Goal: Communication & Community: Ask a question

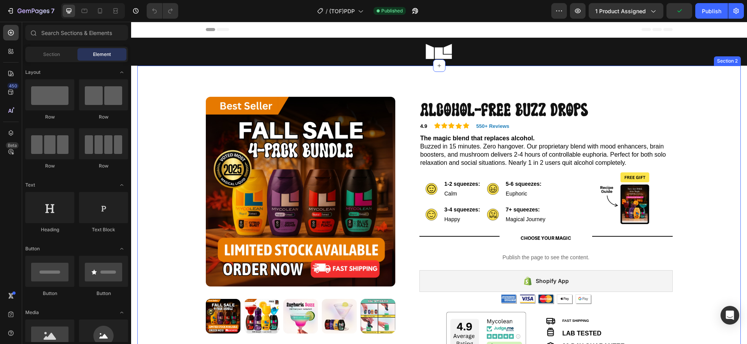
click at [710, 182] on div "Product Images Row Alcohol-Free Buzz Drops Product Title 4.9 Text Block Icon Ic…" at bounding box center [439, 316] width 592 height 439
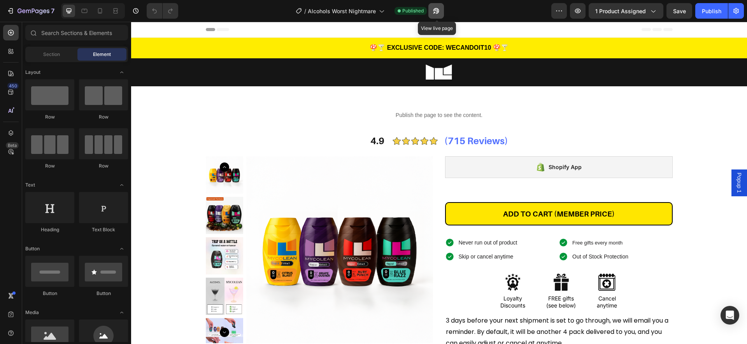
click at [437, 11] on icon "button" at bounding box center [436, 11] width 8 height 8
click at [727, 307] on div "Publish the page to see the content. Custom Code 4.9 Text Block Image (715 Revi…" at bounding box center [439, 309] width 604 height 408
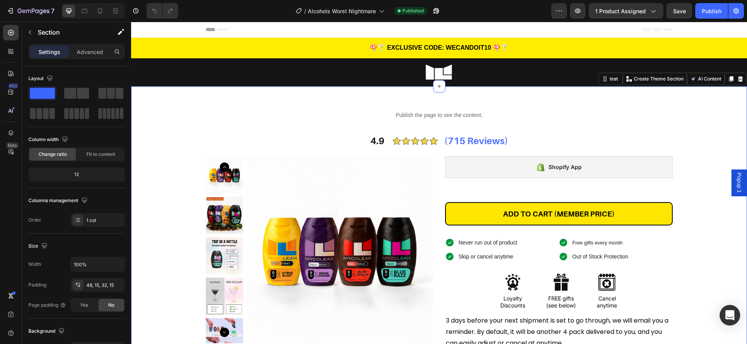
click at [729, 312] on icon "Open Intercom Messenger" at bounding box center [729, 315] width 9 height 10
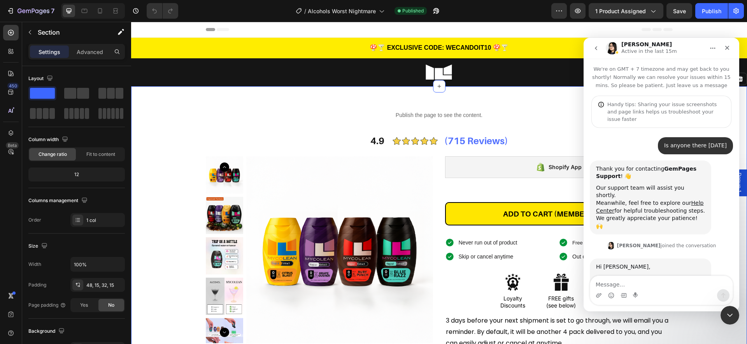
scroll to position [276, 0]
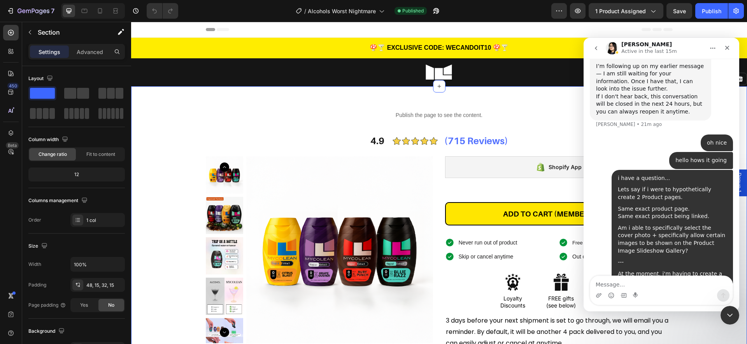
click at [662, 282] on textarea "Message…" at bounding box center [661, 282] width 142 height 13
type textarea "GEMPAGES"
click at [9, 9] on icon "button" at bounding box center [11, 11] width 8 height 8
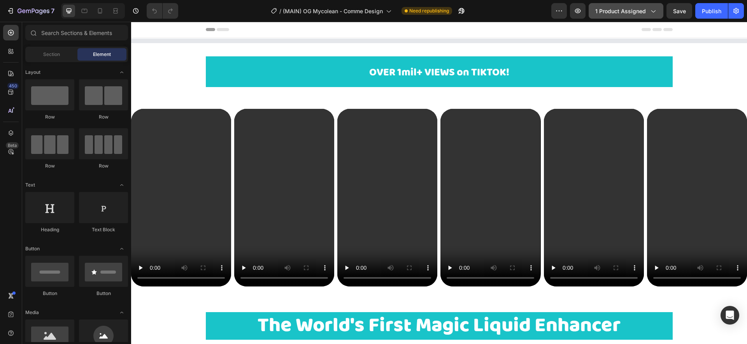
click at [621, 14] on span "1 product assigned" at bounding box center [620, 11] width 51 height 8
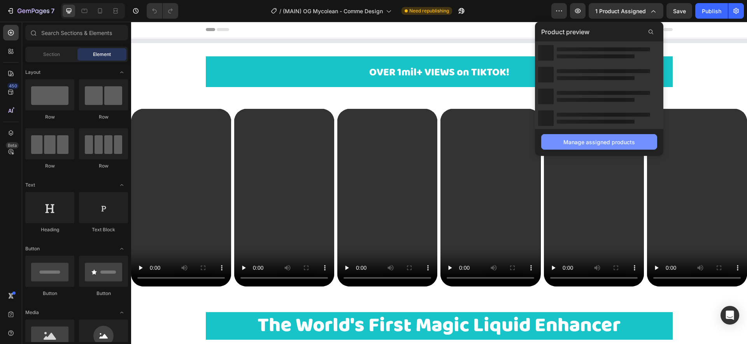
click at [591, 143] on div "Manage assigned products" at bounding box center [599, 142] width 72 height 8
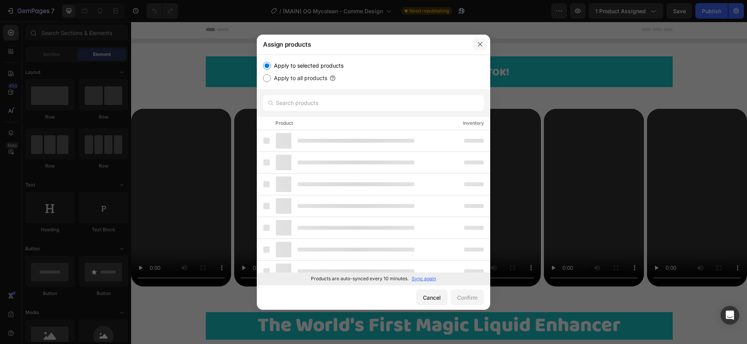
click at [481, 43] on icon "button" at bounding box center [480, 44] width 4 height 4
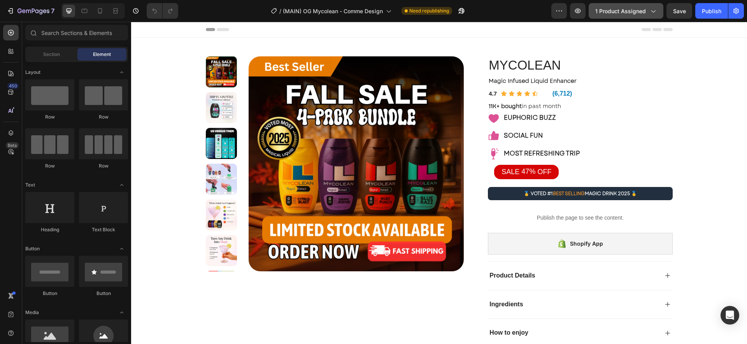
click at [649, 11] on icon "button" at bounding box center [653, 11] width 8 height 8
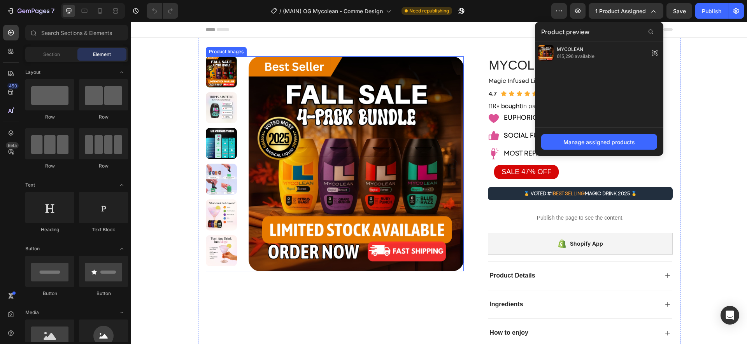
click at [341, 121] on img at bounding box center [356, 163] width 215 height 215
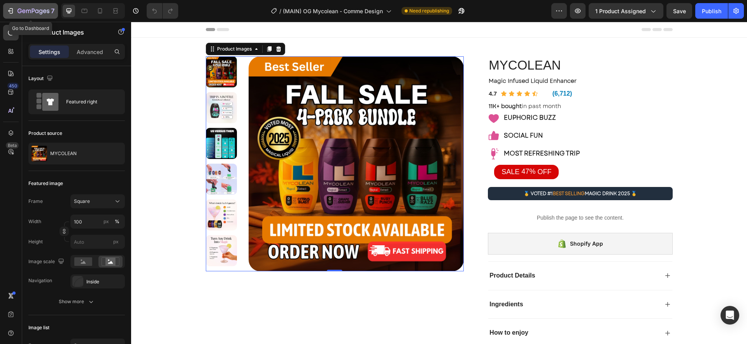
click at [11, 9] on icon "button" at bounding box center [11, 11] width 8 height 8
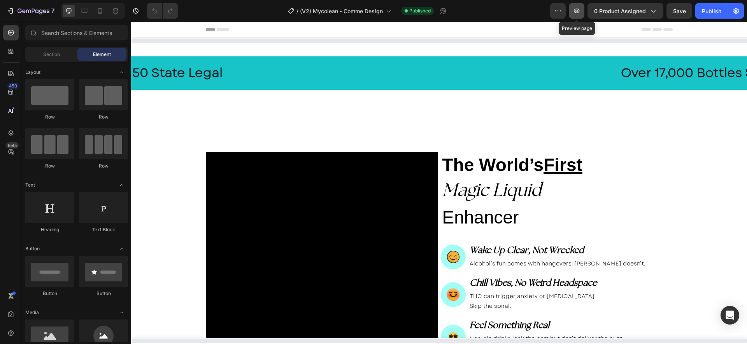
click at [577, 11] on icon "button" at bounding box center [577, 11] width 8 height 8
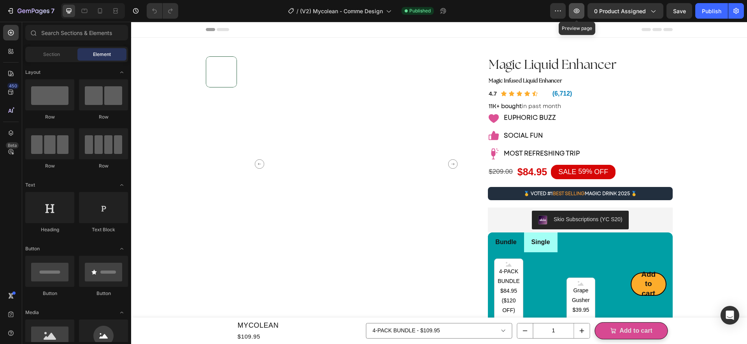
radio input "false"
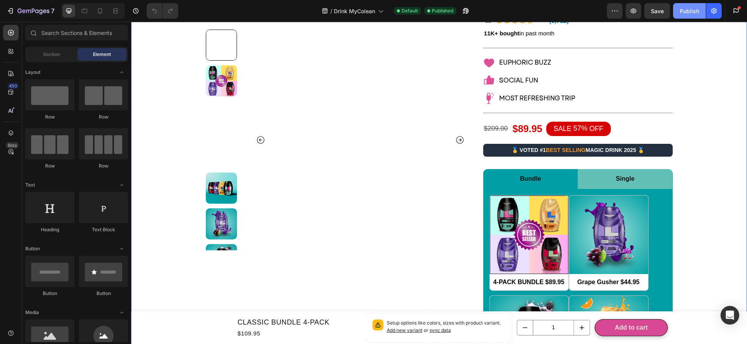
scroll to position [73, 0]
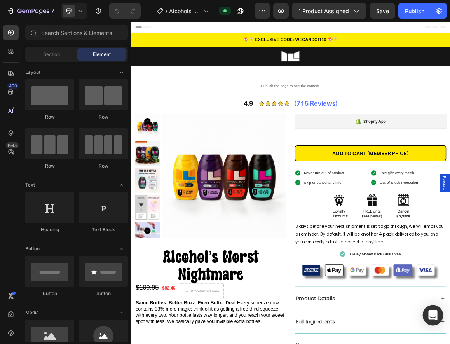
click at [373, 316] on icon "Open Intercom Messenger" at bounding box center [433, 315] width 9 height 10
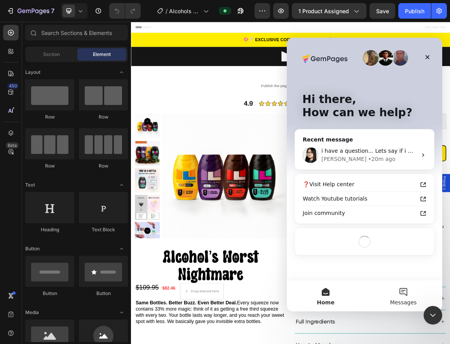
click at [373, 298] on button "Messages" at bounding box center [404, 295] width 78 height 31
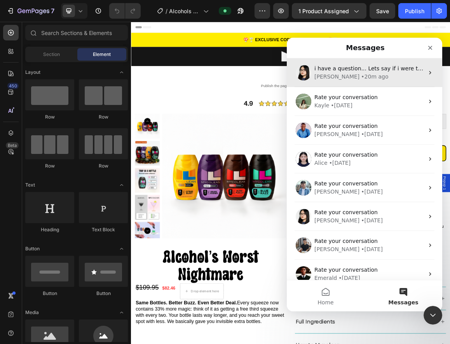
click at [361, 76] on div "• 20m ago" at bounding box center [374, 77] width 27 height 8
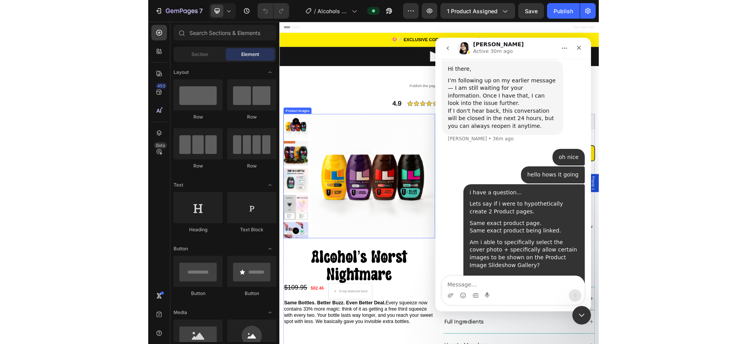
scroll to position [276, 0]
